Goal: Transaction & Acquisition: Obtain resource

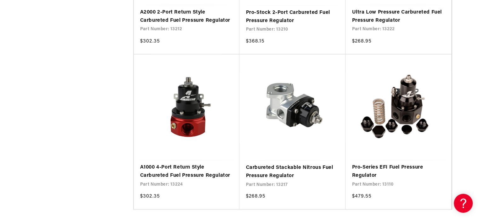
scroll to position [1200, 0]
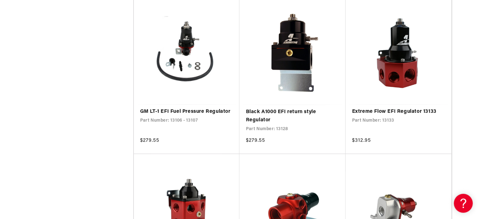
click at [437, 116] on link "Extreme Flow EFI Regulator 13133" at bounding box center [398, 112] width 93 height 8
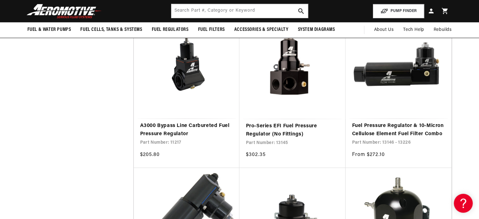
scroll to position [0, 0]
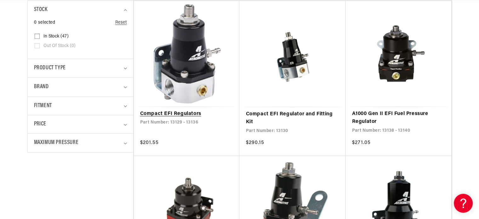
click at [189, 113] on link "Compact EFI Regulators" at bounding box center [186, 114] width 93 height 8
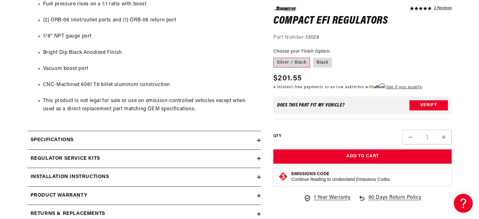
scroll to position [476, 0]
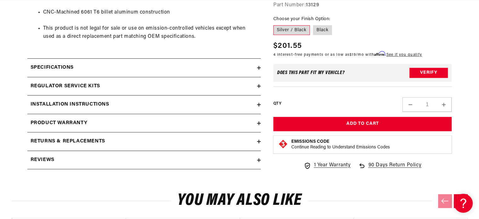
click at [258, 100] on summary "Installation Instructions" at bounding box center [143, 104] width 233 height 18
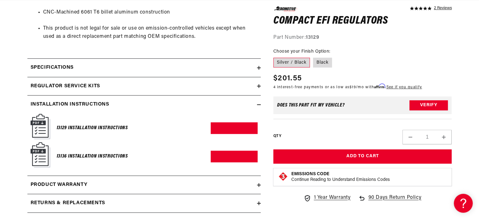
scroll to position [0, 0]
click at [40, 125] on img at bounding box center [41, 126] width 20 height 25
click at [233, 128] on link "Download PDF" at bounding box center [234, 128] width 47 height 12
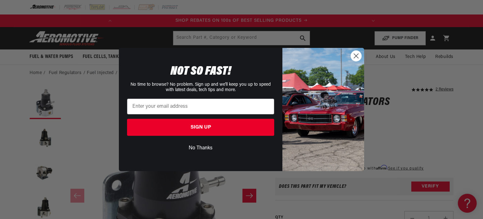
click at [357, 59] on circle "Close dialog" at bounding box center [356, 56] width 10 height 10
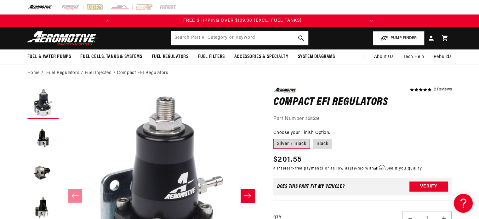
scroll to position [0, 249]
